Goal: Information Seeking & Learning: Learn about a topic

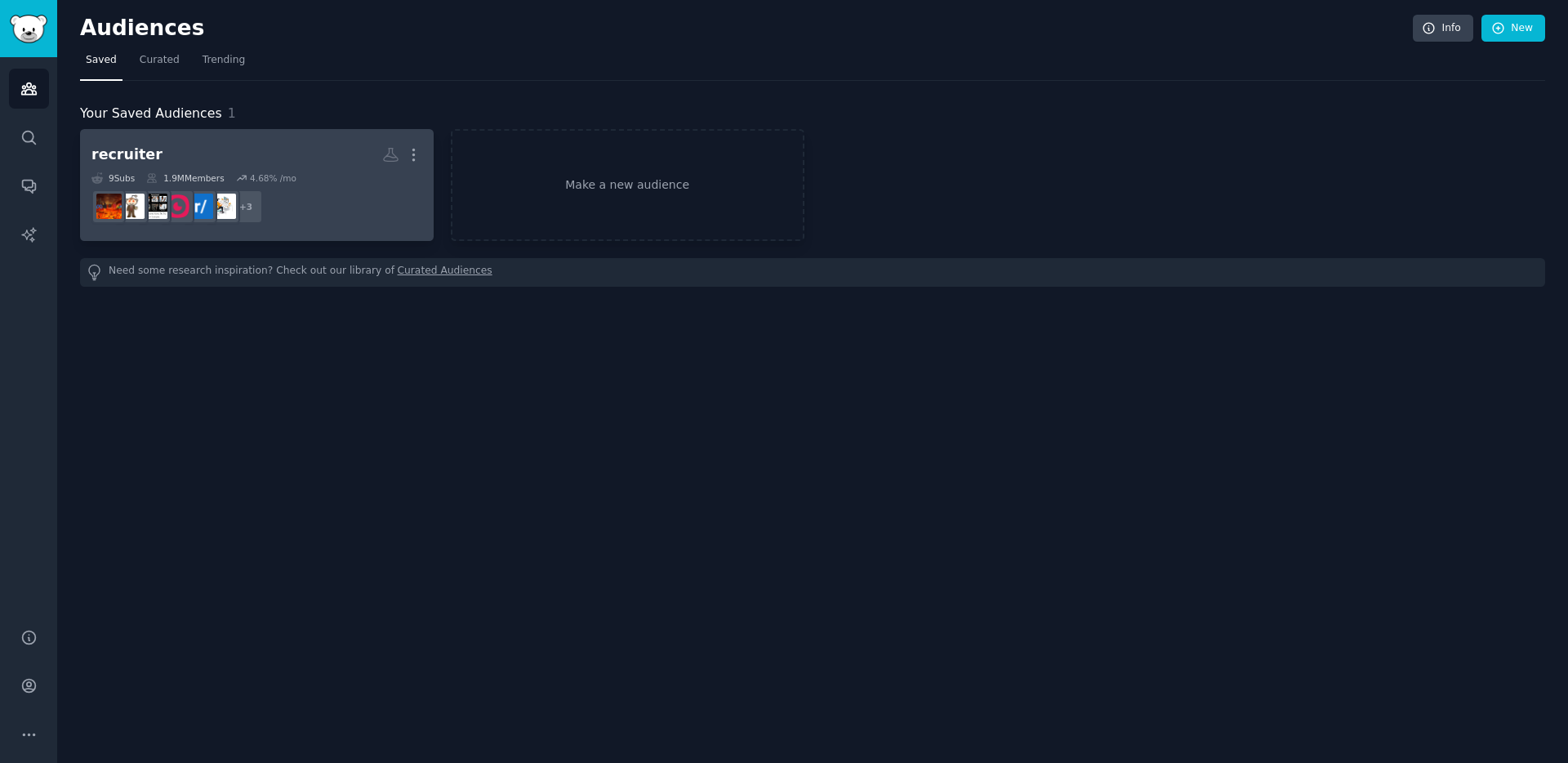
click at [361, 217] on dd "+ 3" at bounding box center [257, 207] width 331 height 46
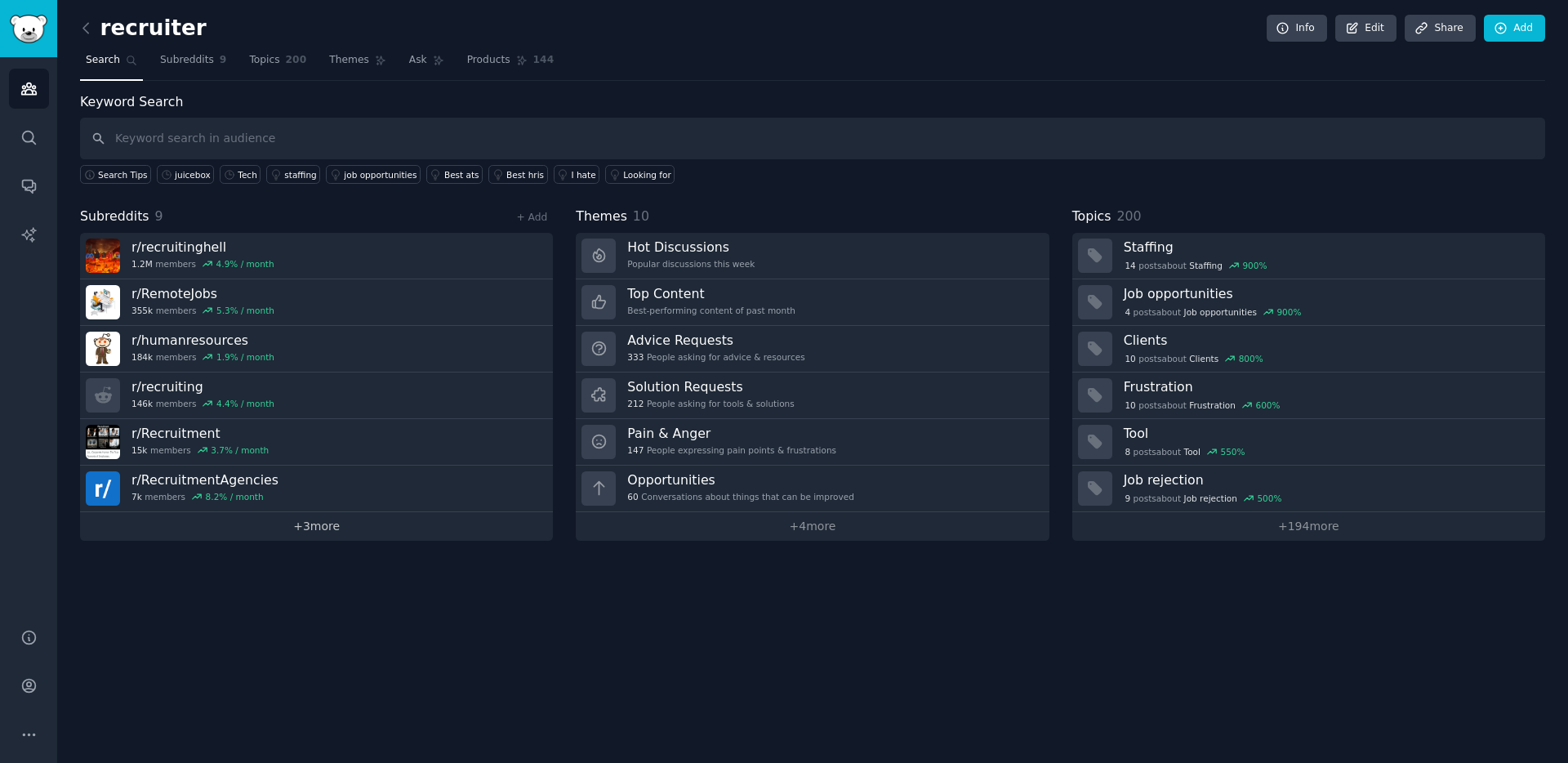
click at [341, 531] on link "+ 3 more" at bounding box center [316, 526] width 473 height 28
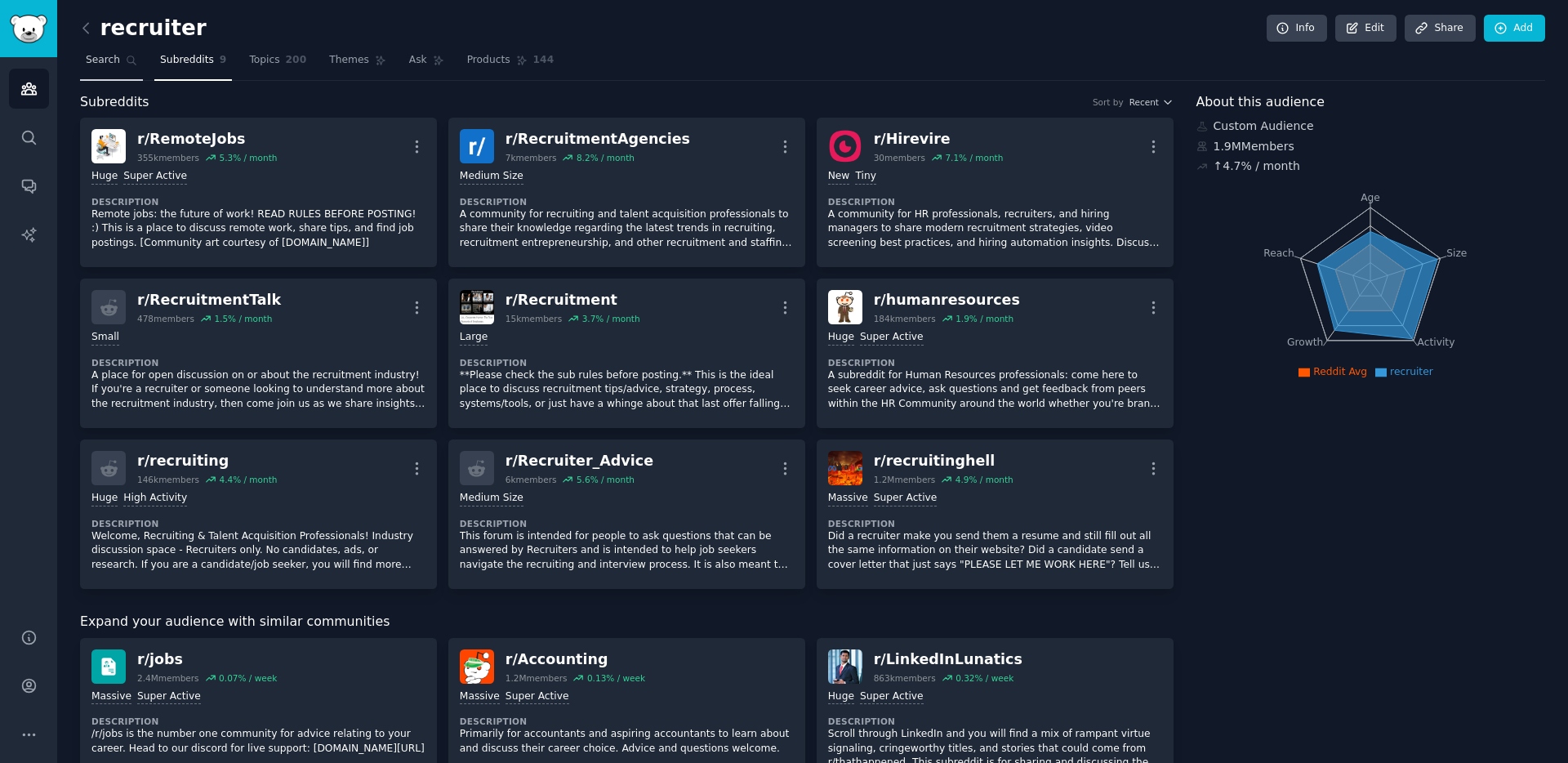
click at [107, 63] on span "Search" at bounding box center [102, 60] width 34 height 15
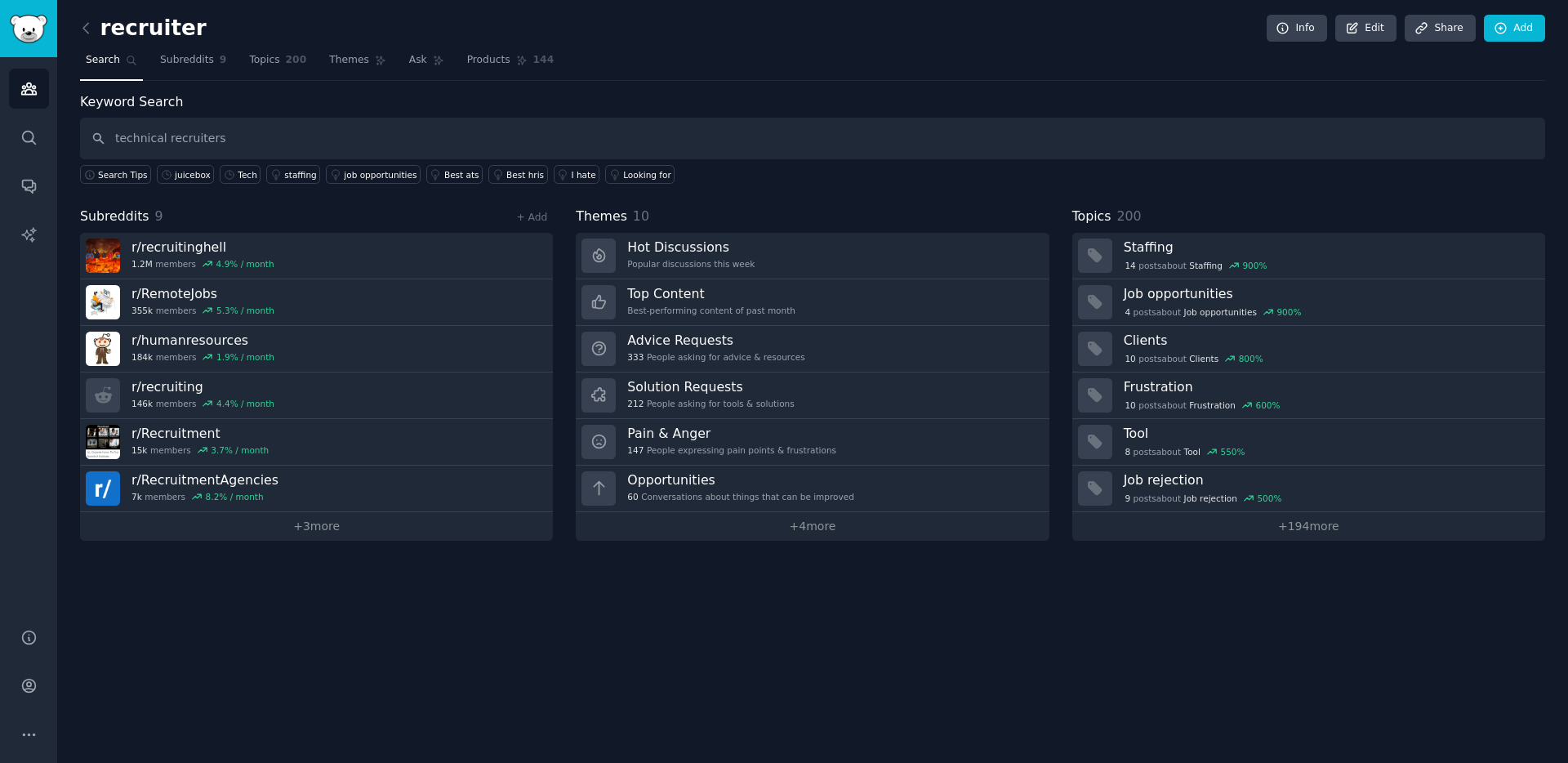
type input "technical recruiters"
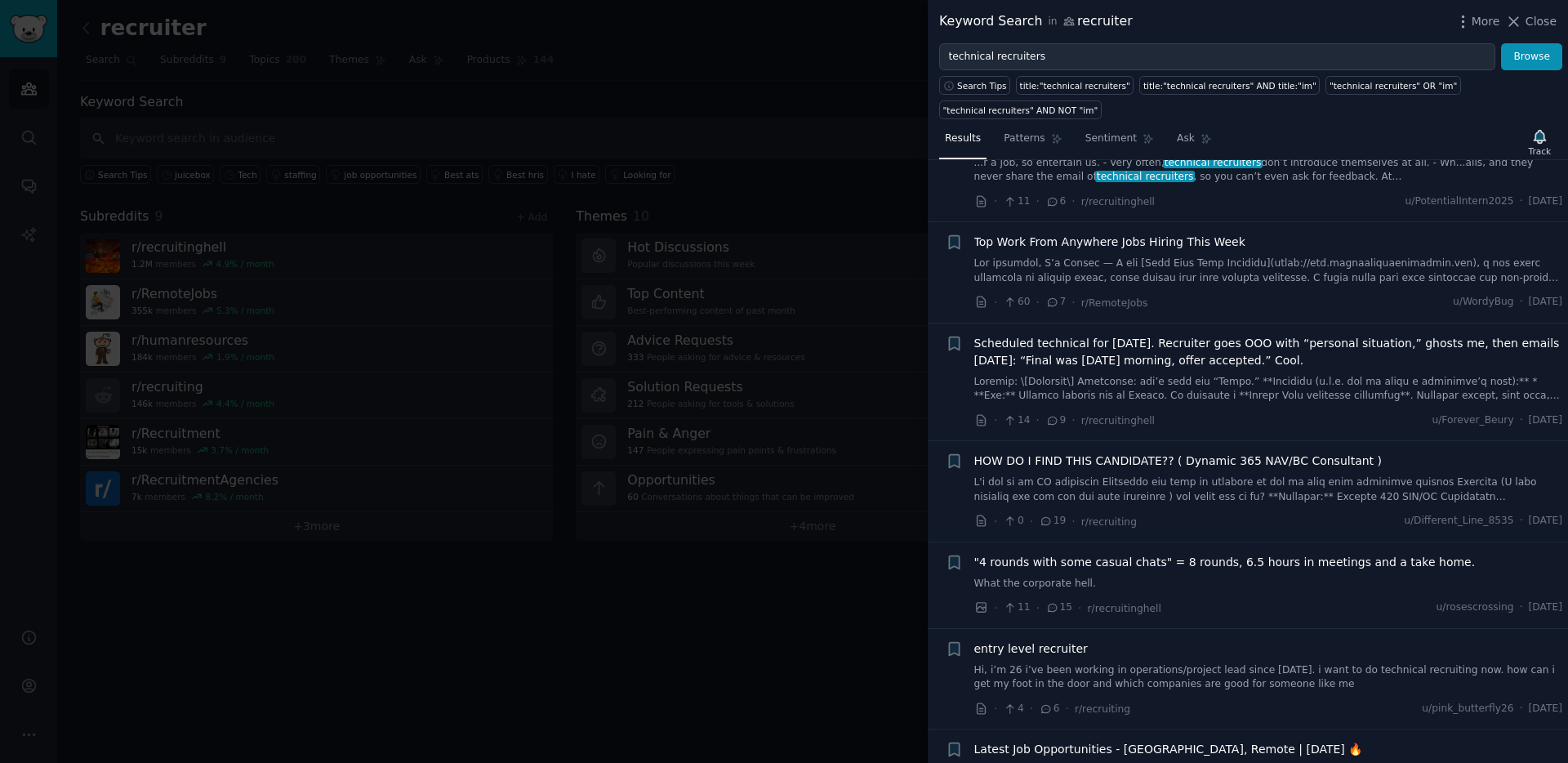
scroll to position [590, 0]
